Goal: Check status: Check status

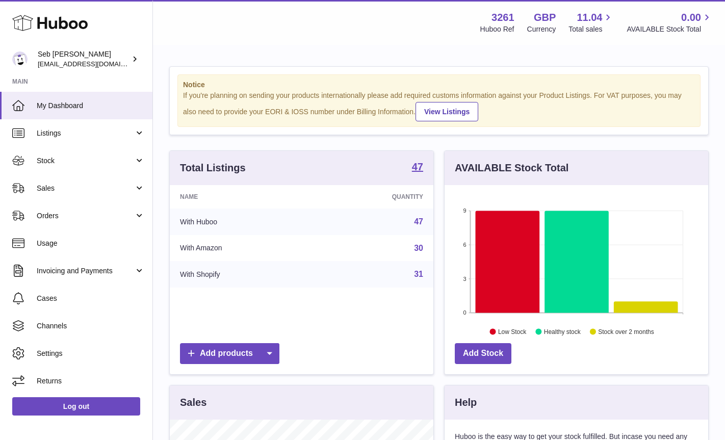
scroll to position [159, 264]
click at [41, 158] on span "Stock" at bounding box center [85, 161] width 97 height 10
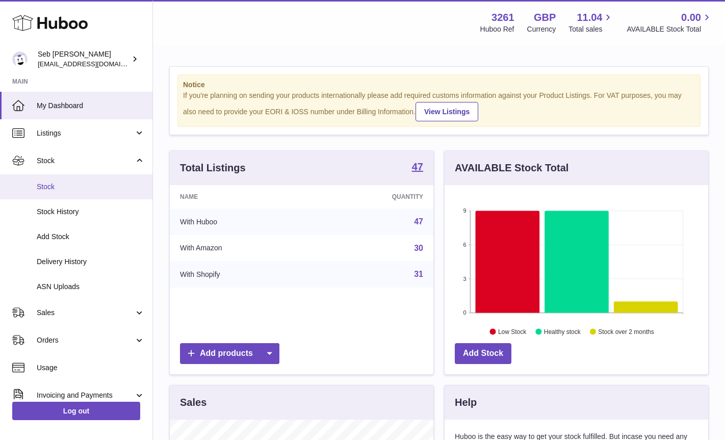
click at [47, 185] on span "Stock" at bounding box center [91, 187] width 108 height 10
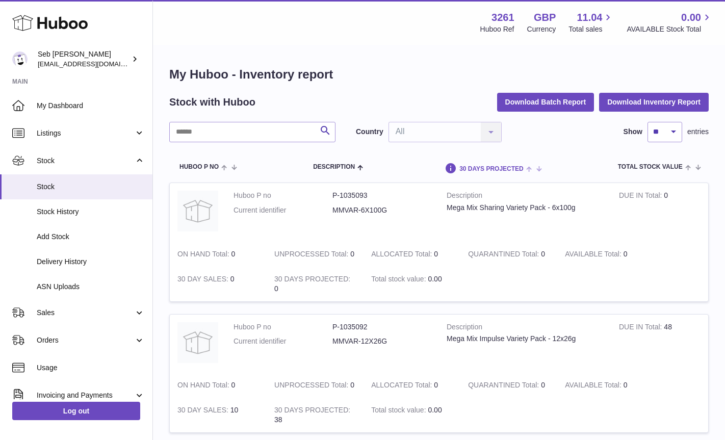
click at [468, 166] on span "30 DAYS PROJECTED" at bounding box center [491, 169] width 64 height 7
click at [347, 165] on span "Description" at bounding box center [334, 167] width 42 height 7
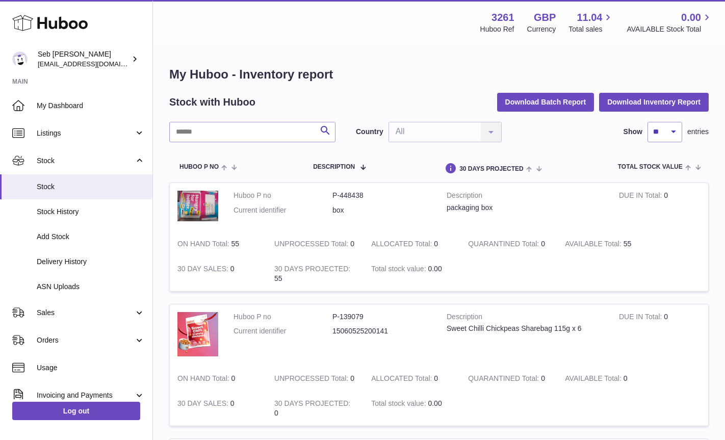
click at [347, 167] on span "Description" at bounding box center [334, 167] width 42 height 7
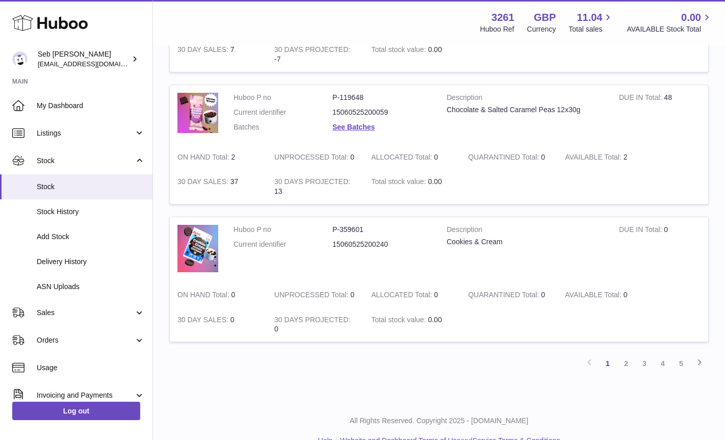
scroll to position [1151, 0]
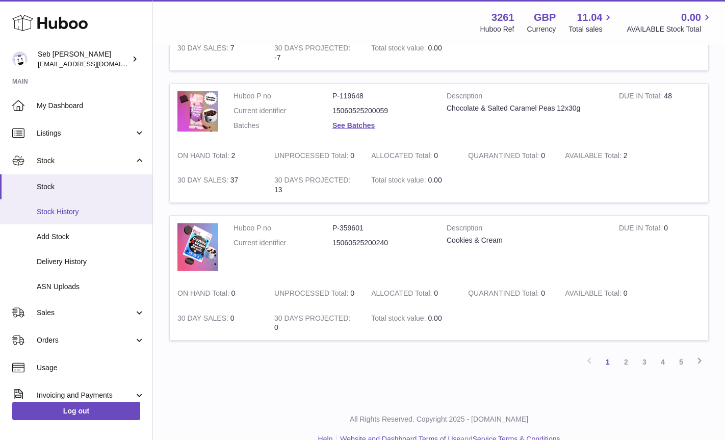
click at [63, 212] on span "Stock History" at bounding box center [91, 212] width 108 height 10
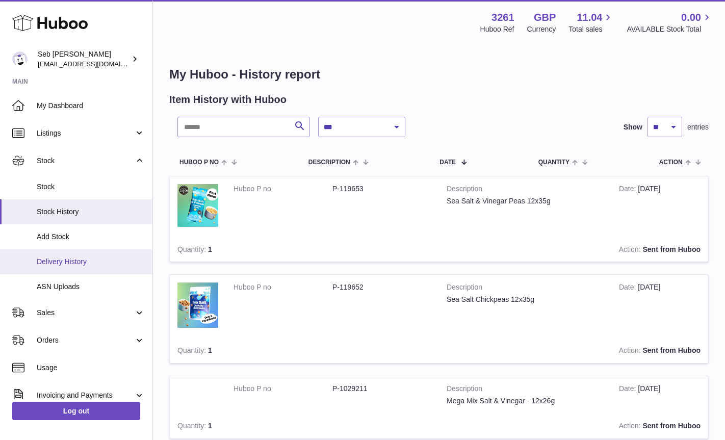
click at [65, 262] on span "Delivery History" at bounding box center [91, 262] width 108 height 10
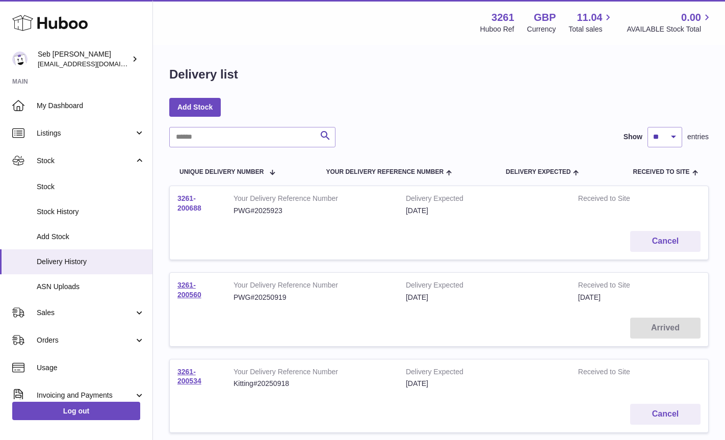
click at [189, 204] on link "3261-200688" at bounding box center [189, 203] width 24 height 18
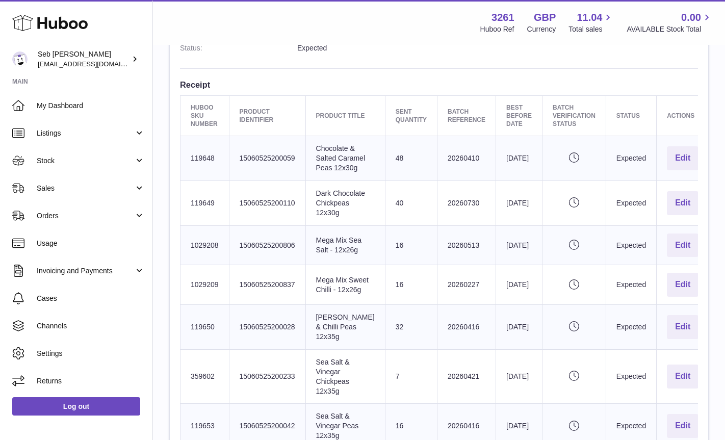
scroll to position [295, 0]
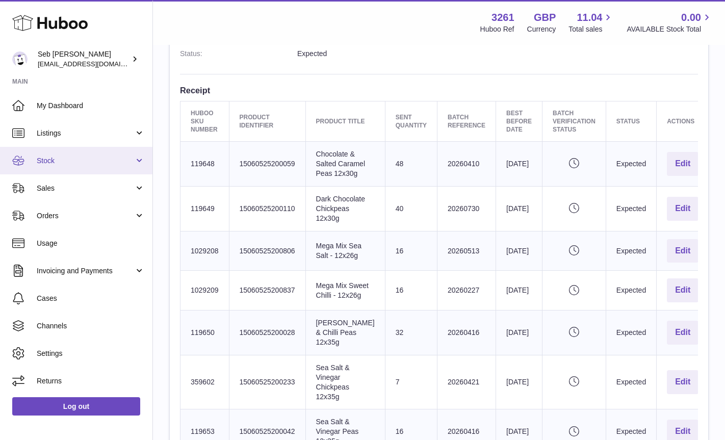
click at [47, 164] on span "Stock" at bounding box center [85, 161] width 97 height 10
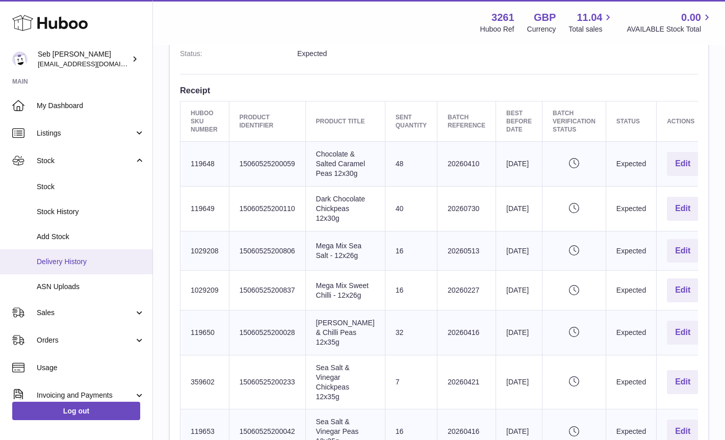
click at [60, 259] on span "Delivery History" at bounding box center [91, 262] width 108 height 10
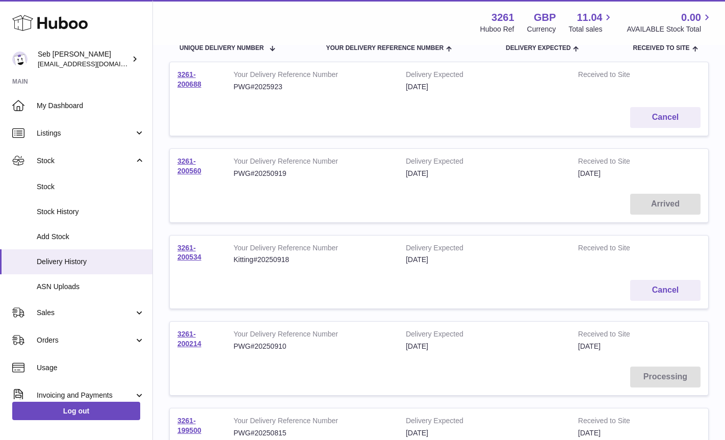
scroll to position [123, 0]
click at [193, 172] on link "3261-200560" at bounding box center [189, 167] width 24 height 18
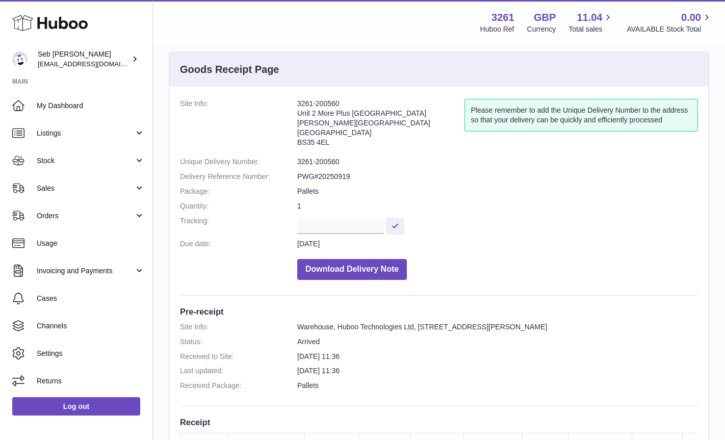
scroll to position [12, 0]
